Goal: Task Accomplishment & Management: Manage account settings

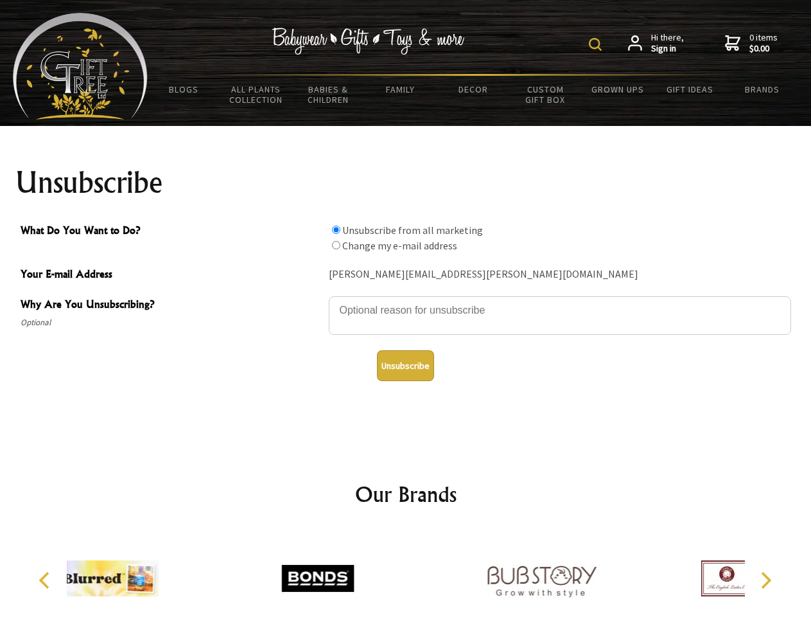
click at [597, 44] on img at bounding box center [595, 44] width 13 height 13
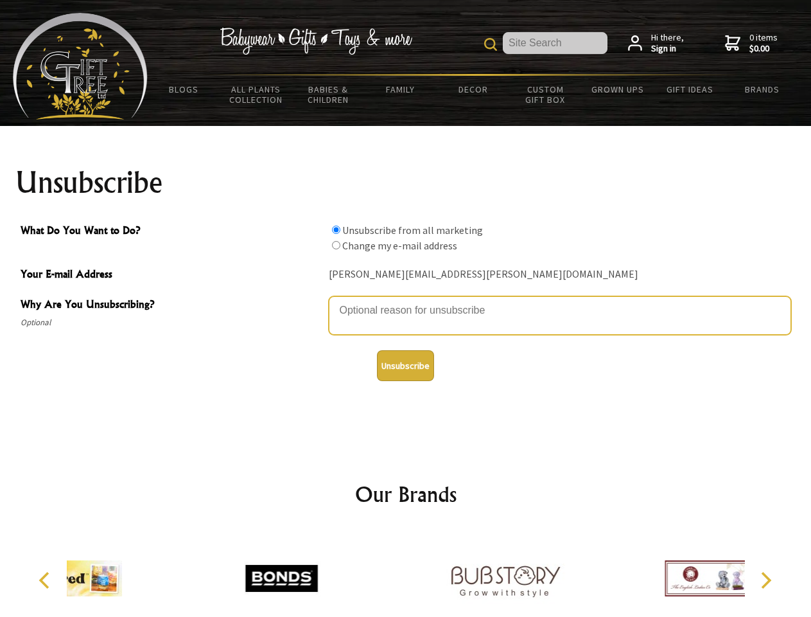
click at [406, 301] on textarea "Why Are You Unsubscribing?" at bounding box center [560, 315] width 462 height 39
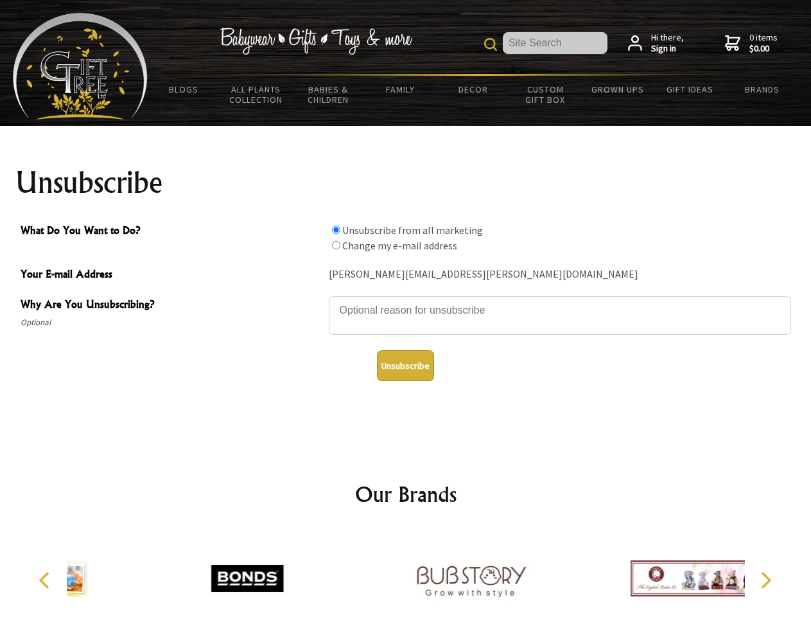
click at [336, 229] on input "What Do You Want to Do?" at bounding box center [336, 229] width 8 height 8
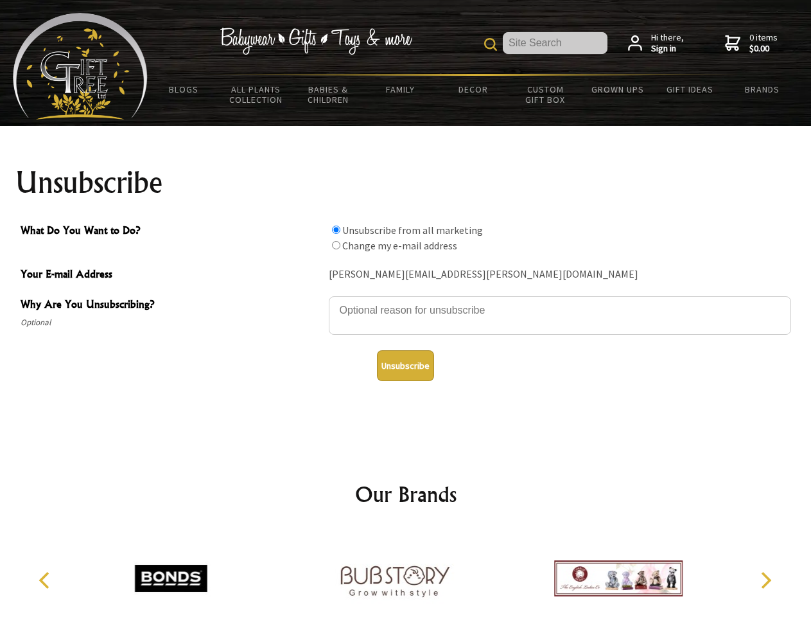
click at [336, 245] on input "What Do You Want to Do?" at bounding box center [336, 245] width 8 height 8
radio input "true"
click at [405, 365] on button "Unsubscribe" at bounding box center [405, 365] width 57 height 31
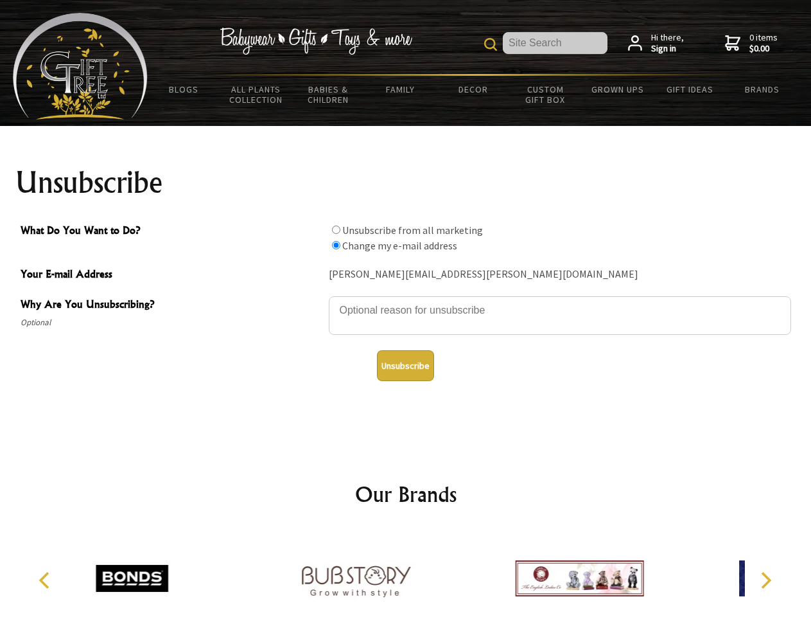
click at [406, 573] on div at bounding box center [356, 580] width 224 height 100
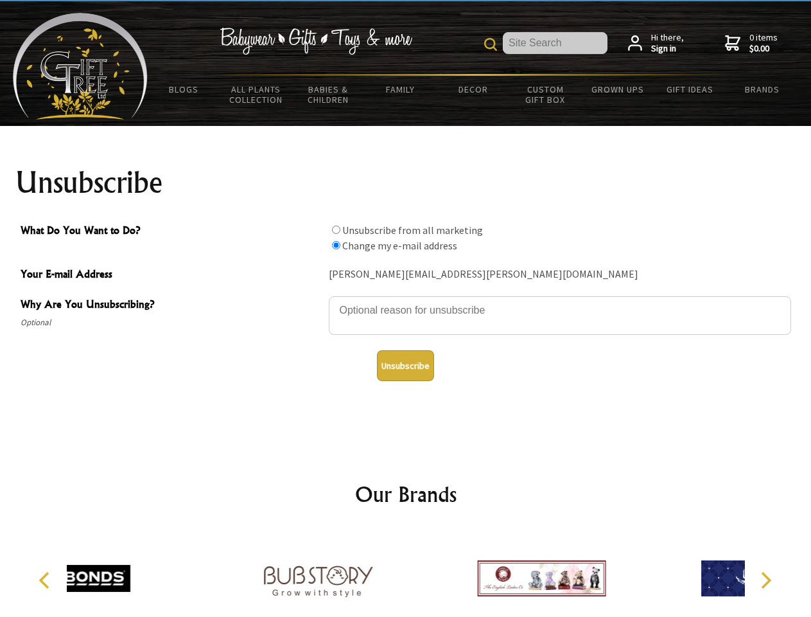
click at [46, 580] on icon "Previous" at bounding box center [45, 580] width 17 height 17
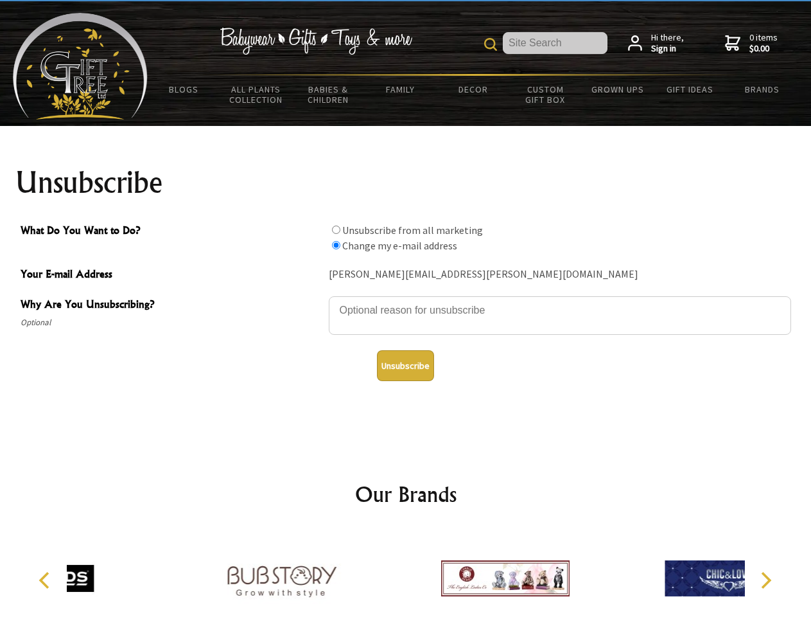
click at [766, 580] on icon "Next" at bounding box center [765, 580] width 17 height 17
